Goal: Check status: Check status

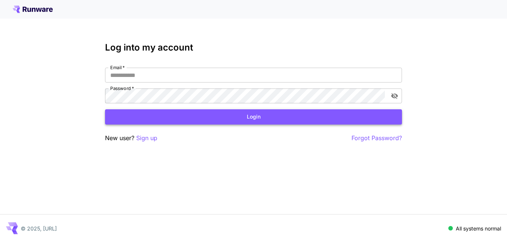
type input "**********"
click at [153, 119] on button "Login" at bounding box center [253, 116] width 297 height 15
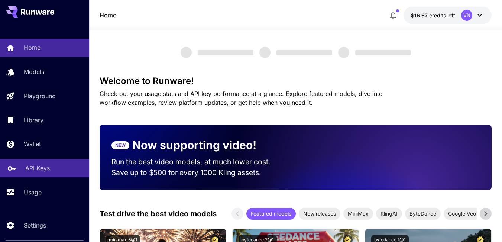
click at [35, 169] on p "API Keys" at bounding box center [37, 167] width 25 height 9
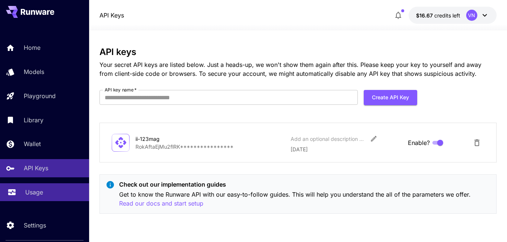
click at [37, 194] on p "Usage" at bounding box center [34, 192] width 18 height 9
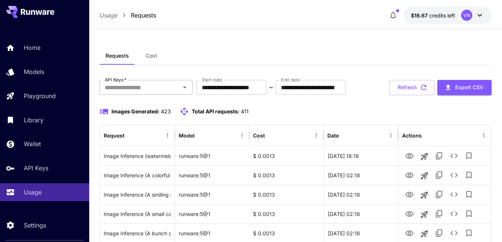
click at [186, 82] on button "Open" at bounding box center [184, 87] width 10 height 10
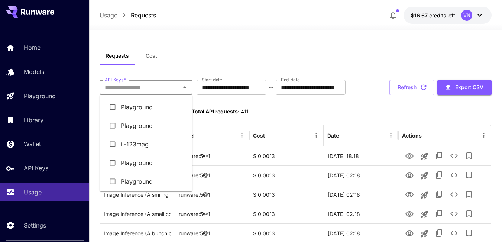
click at [136, 142] on li "ii-123mag" at bounding box center [146, 144] width 93 height 19
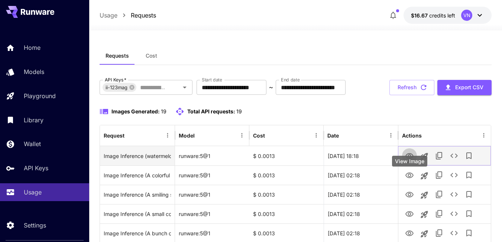
click at [408, 159] on icon "View Image" at bounding box center [409, 156] width 8 height 6
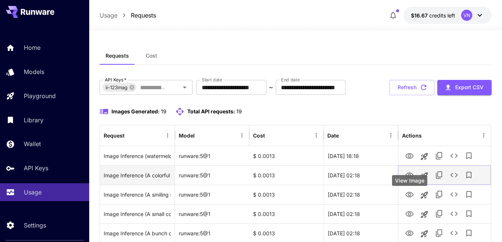
click at [409, 178] on icon "View Image" at bounding box center [409, 175] width 8 height 6
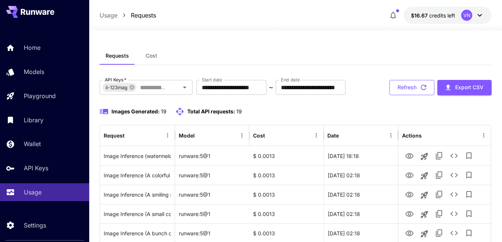
click at [410, 95] on button "Refresh" at bounding box center [411, 87] width 45 height 15
click at [406, 95] on button "Refresh" at bounding box center [411, 87] width 45 height 15
click at [402, 95] on button "Refresh" at bounding box center [411, 87] width 45 height 15
click at [421, 90] on icon "button" at bounding box center [424, 88] width 6 height 6
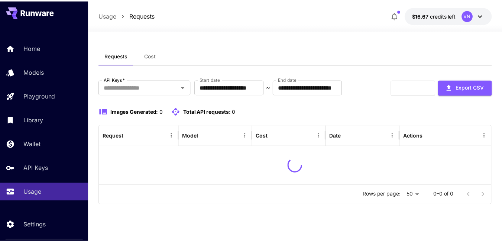
scroll to position [37, 0]
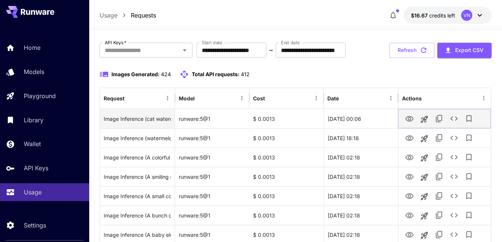
click at [409, 121] on icon "View Image" at bounding box center [409, 119] width 8 height 6
